Goal: Task Accomplishment & Management: Manage account settings

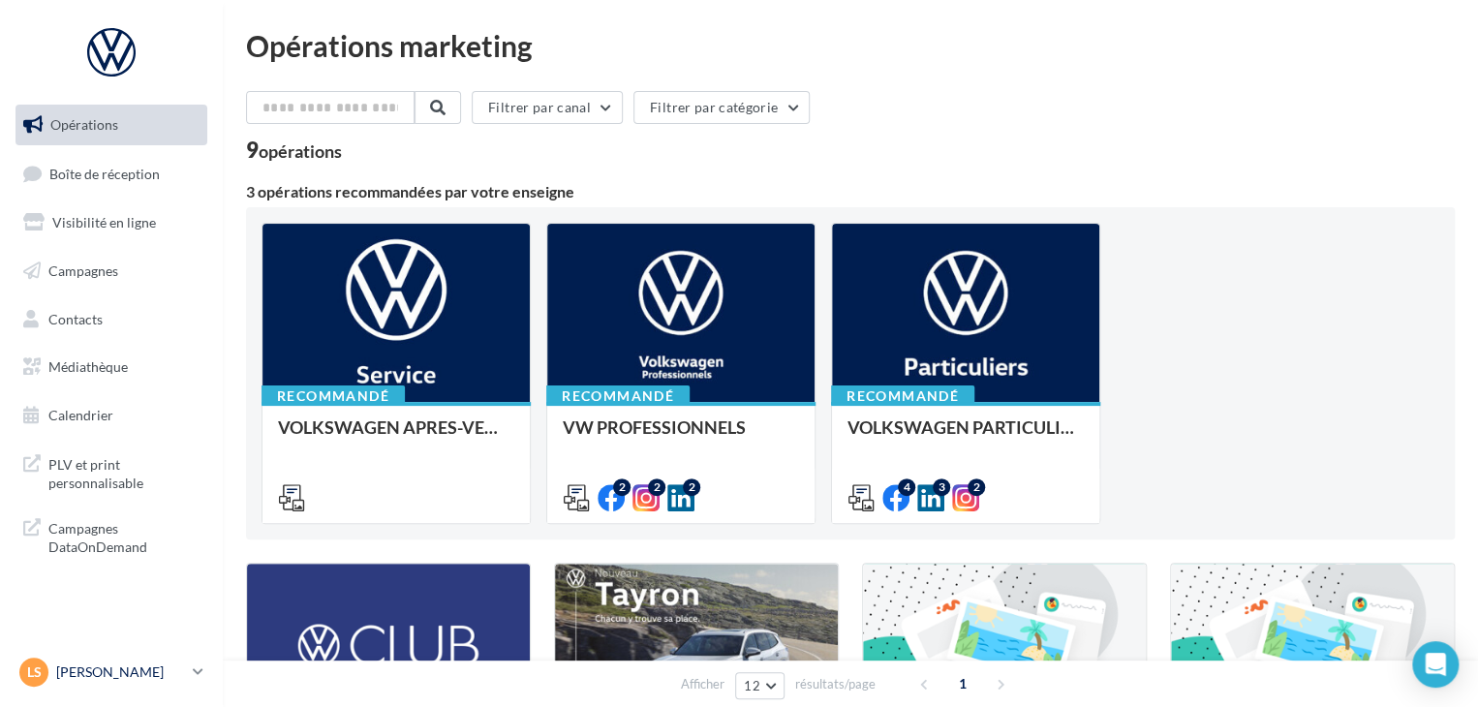
click at [181, 665] on p "[PERSON_NAME]" at bounding box center [120, 672] width 129 height 19
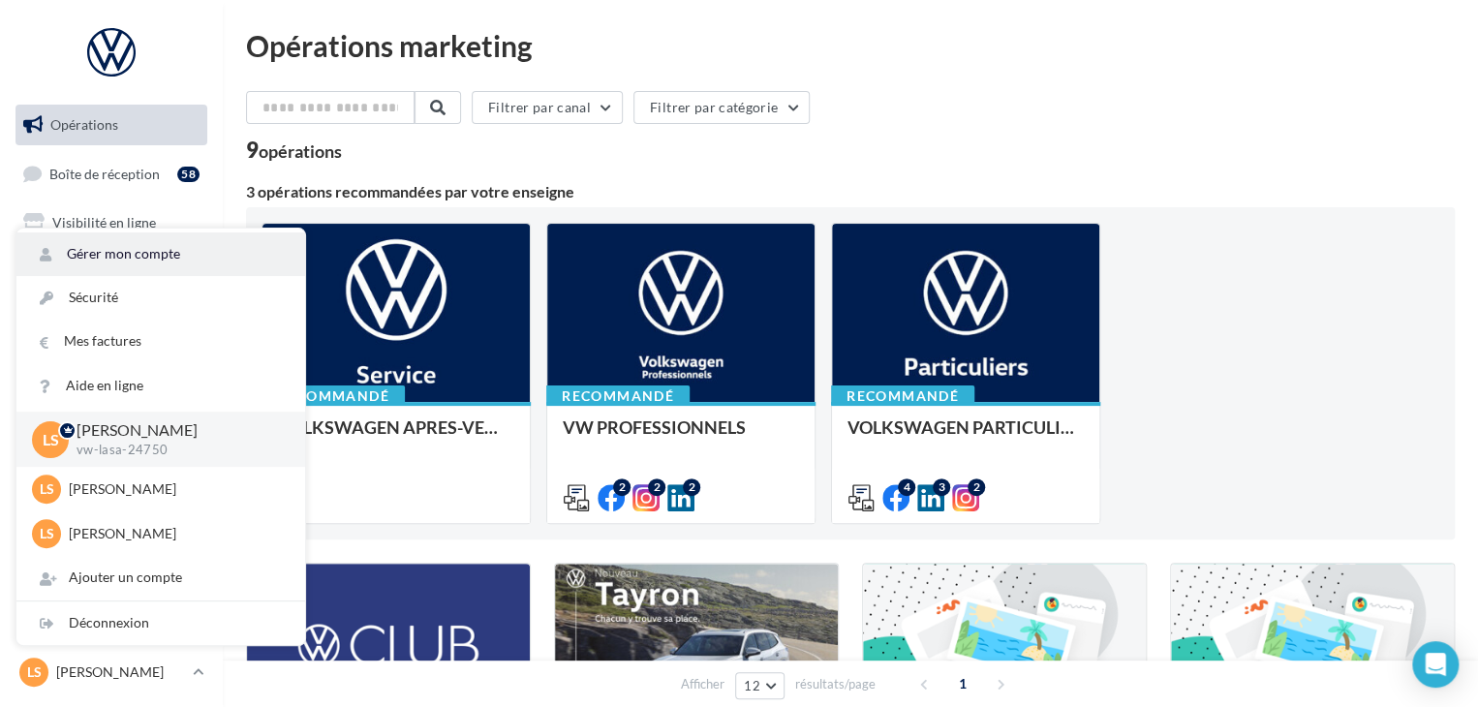
click at [160, 249] on link "Gérer mon compte" at bounding box center [160, 254] width 289 height 44
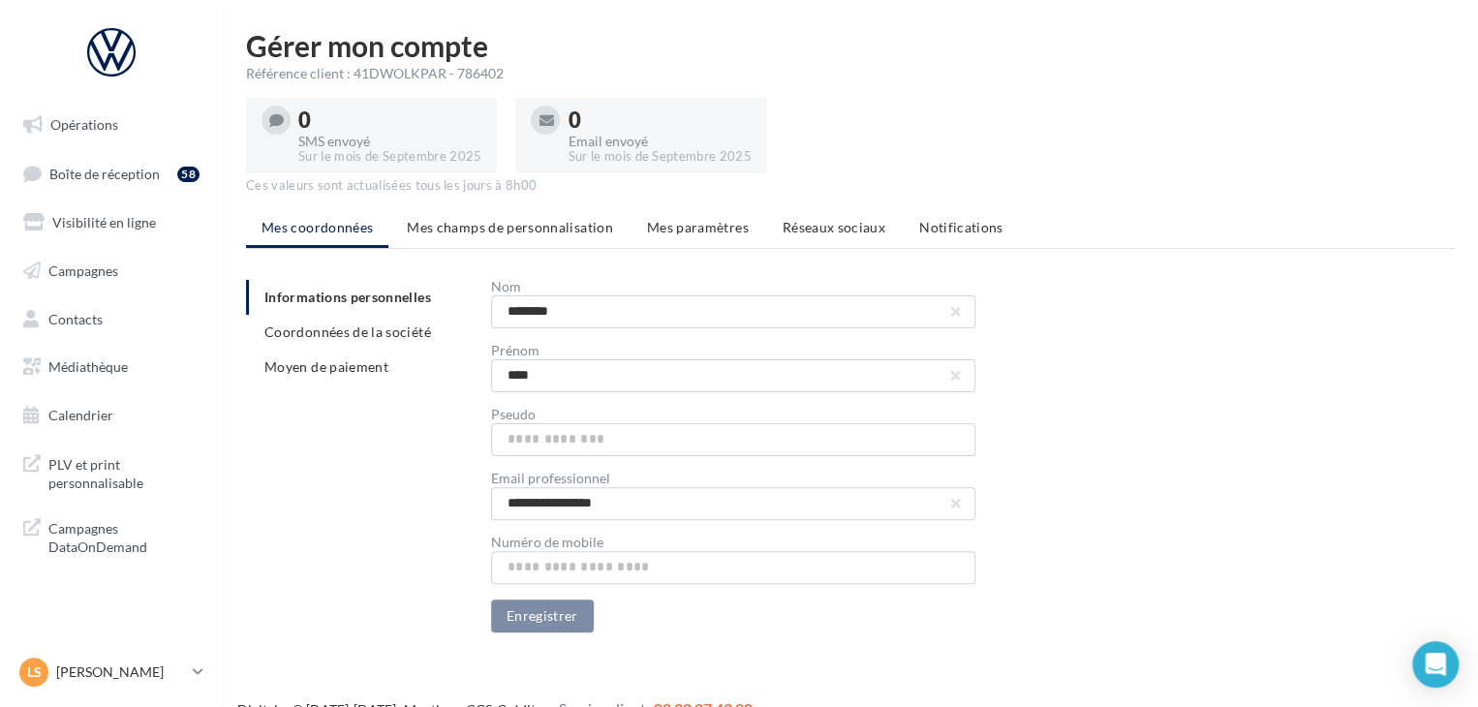
scroll to position [31, 0]
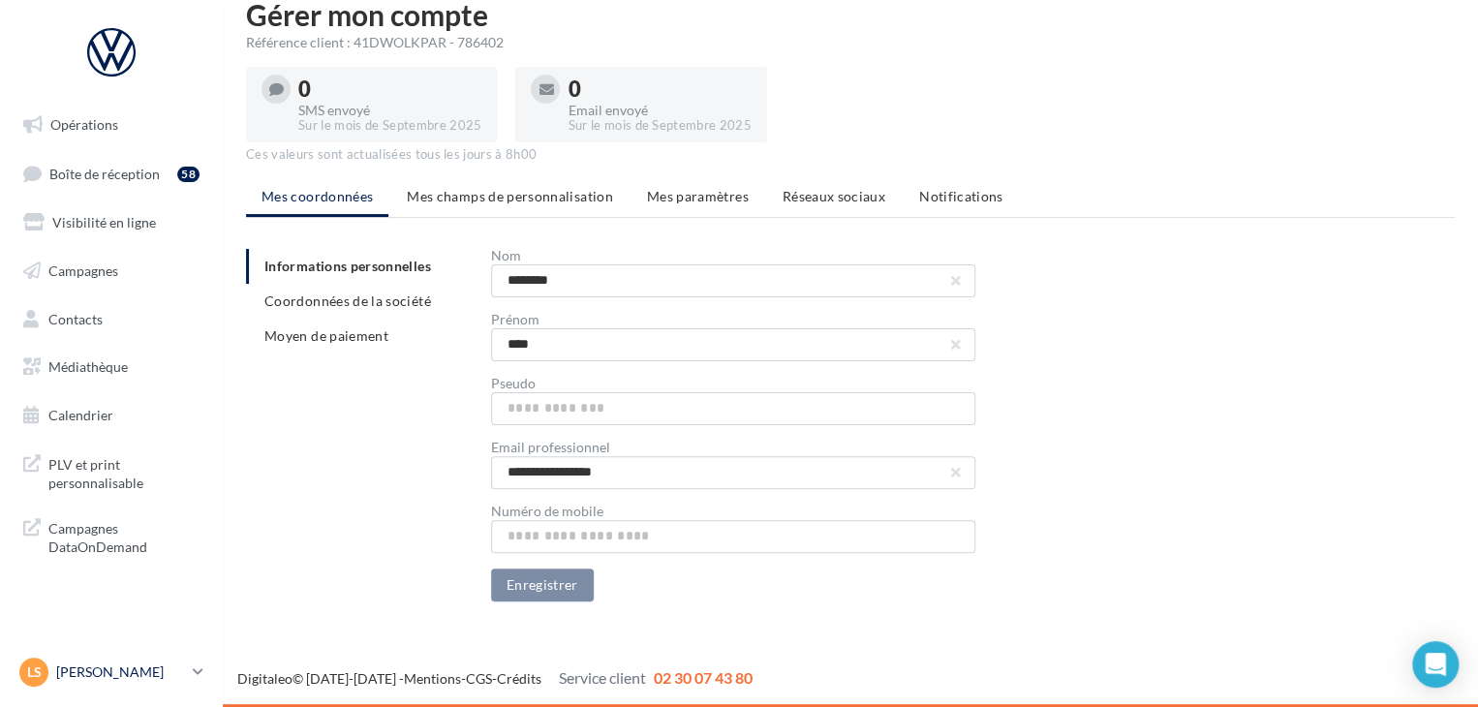
click at [148, 669] on p "[PERSON_NAME]" at bounding box center [120, 672] width 129 height 19
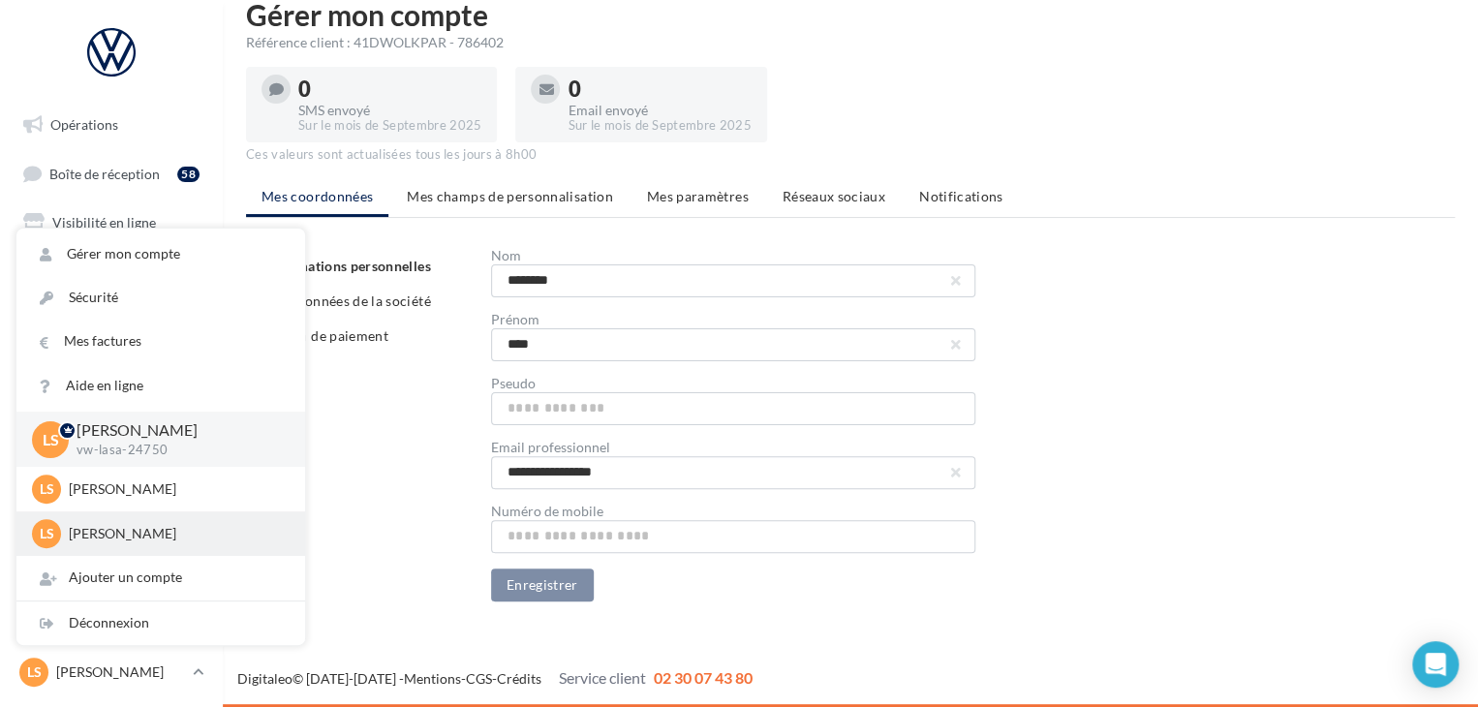
click at [147, 540] on p "[PERSON_NAME]" at bounding box center [175, 533] width 213 height 19
